Goal: Task Accomplishment & Management: Use online tool/utility

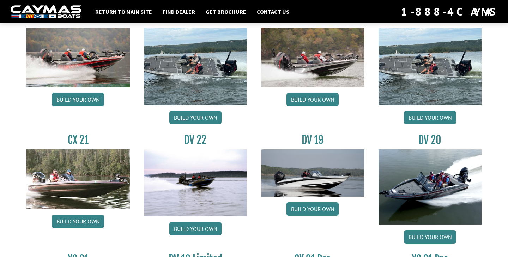
scroll to position [734, 0]
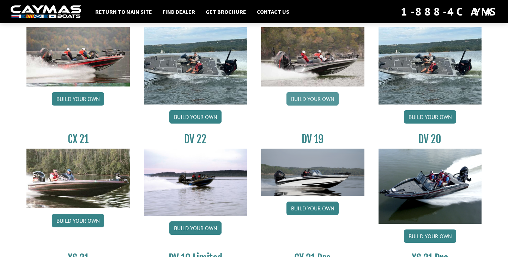
click at [313, 104] on link "Build your own" at bounding box center [312, 98] width 52 height 13
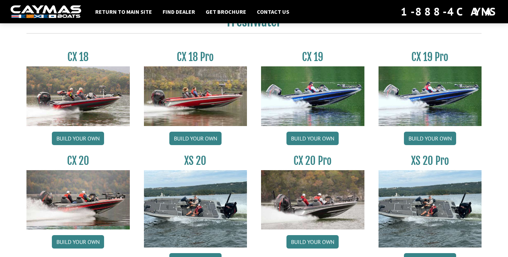
scroll to position [581, 0]
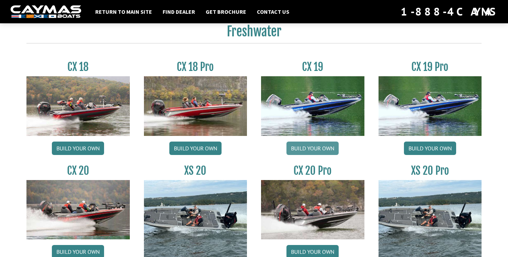
click at [322, 148] on link "Build your own" at bounding box center [312, 147] width 52 height 13
click at [435, 149] on link "Build your own" at bounding box center [430, 147] width 52 height 13
click at [196, 155] on link "Build your own" at bounding box center [195, 147] width 52 height 13
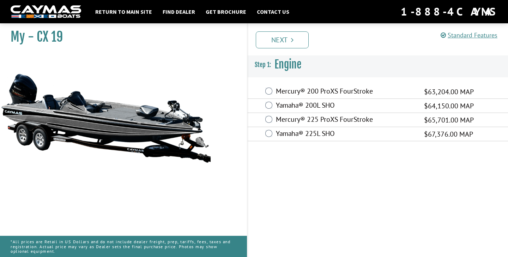
click at [289, 117] on label "Mercury® 225 ProXS FourStroke" at bounding box center [345, 120] width 139 height 10
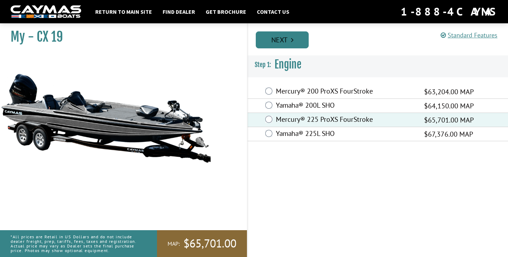
click at [282, 39] on link "Next" at bounding box center [282, 39] width 53 height 17
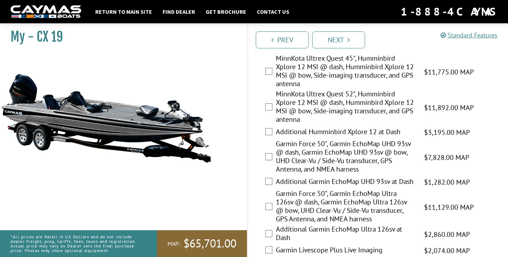
scroll to position [308, 0]
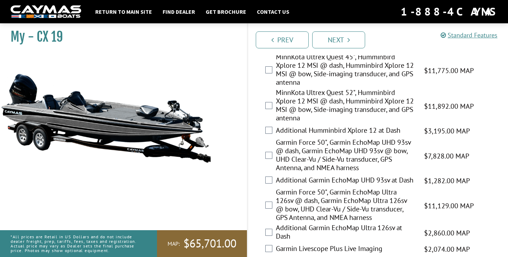
click at [297, 199] on label "Garmin Force 50", Garmin EchoMap Ultra 126sv @ dash, Garmin EchoMap Ultra 126sv…" at bounding box center [345, 206] width 139 height 36
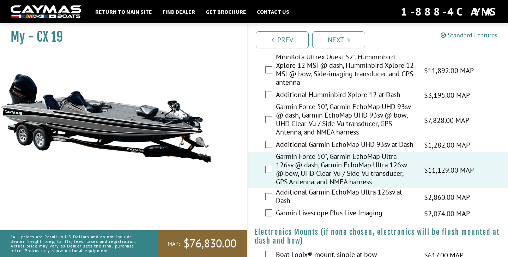
scroll to position [343, 0]
click at [321, 217] on label "Garmin Livescope Plus Live Imaging" at bounding box center [345, 214] width 139 height 10
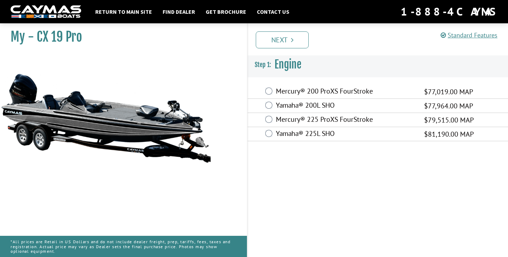
click at [312, 92] on label "Mercury® 200 ProXS FourStroke" at bounding box center [345, 92] width 139 height 10
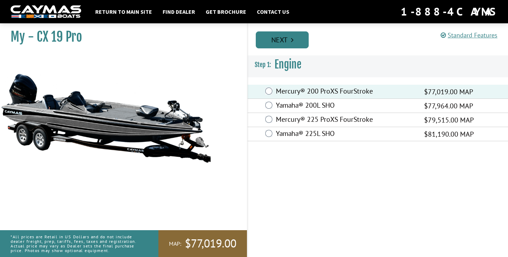
click at [280, 40] on link "Next" at bounding box center [282, 39] width 53 height 17
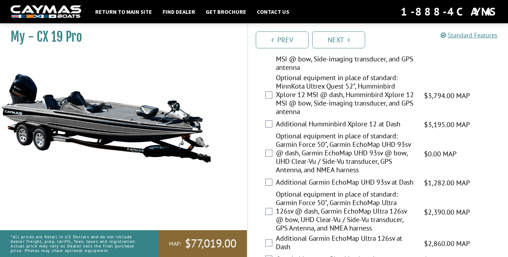
scroll to position [369, 0]
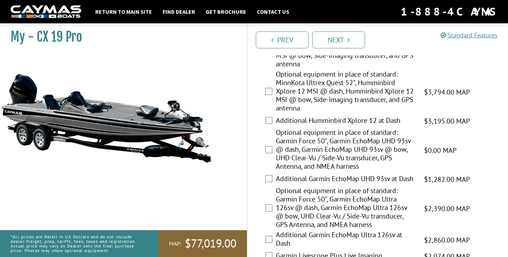
click at [313, 211] on label "Optional equipment in place of standard: Garmin Force 50", Garmin EchoMap Ultra…" at bounding box center [345, 208] width 139 height 44
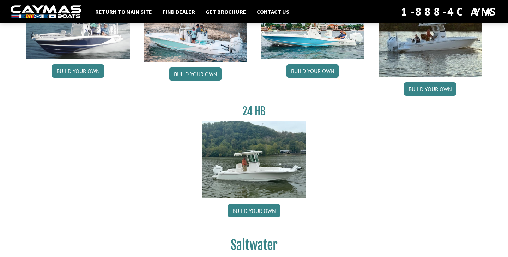
scroll to position [354, 0]
